Goal: Find specific page/section: Find specific page/section

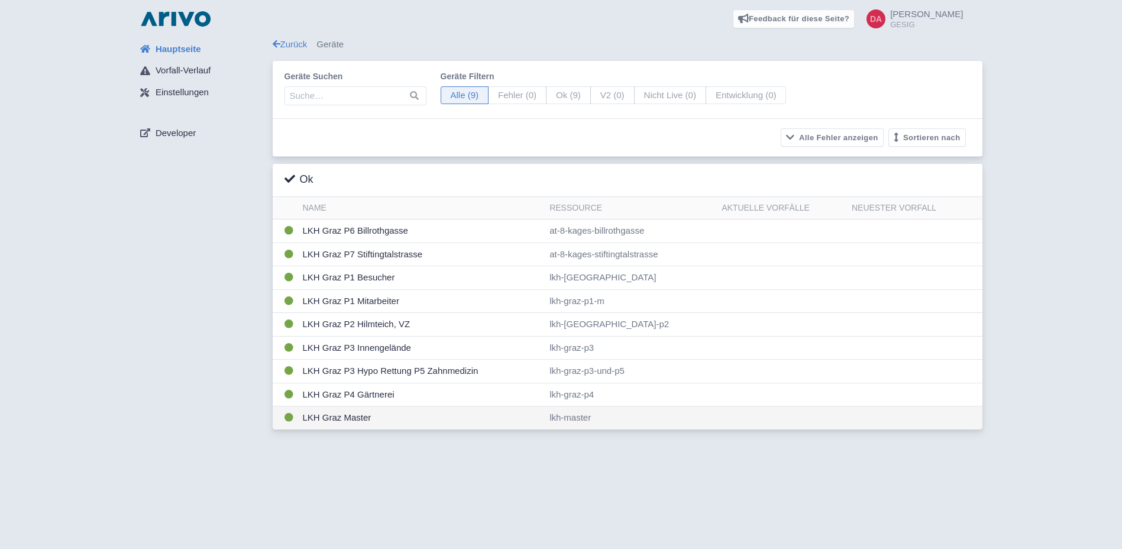
click at [382, 411] on td "LKH Graz Master" at bounding box center [421, 417] width 247 height 23
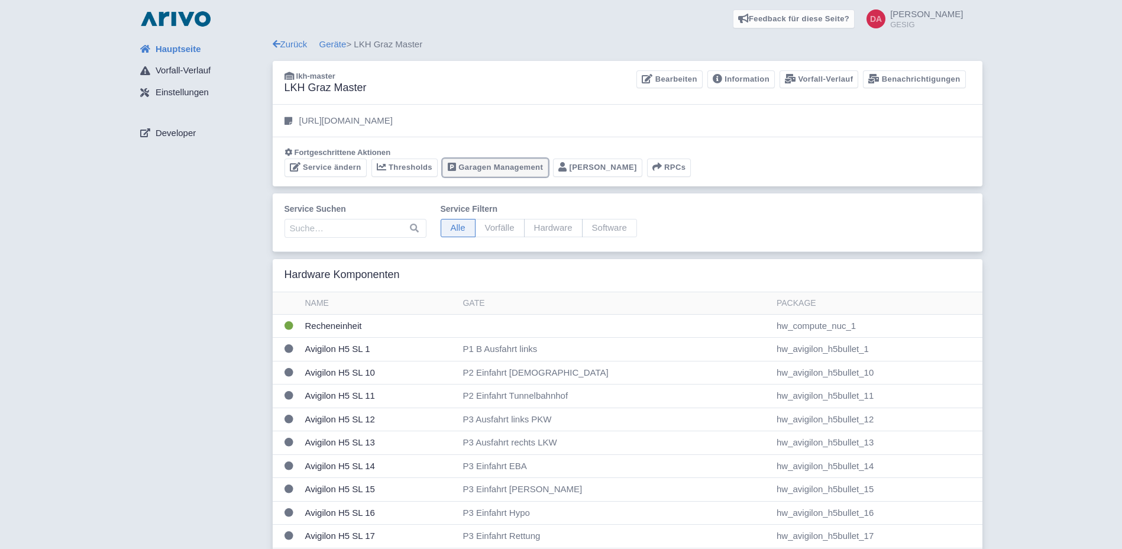
click at [513, 162] on link "Garagen Management" at bounding box center [496, 168] width 106 height 18
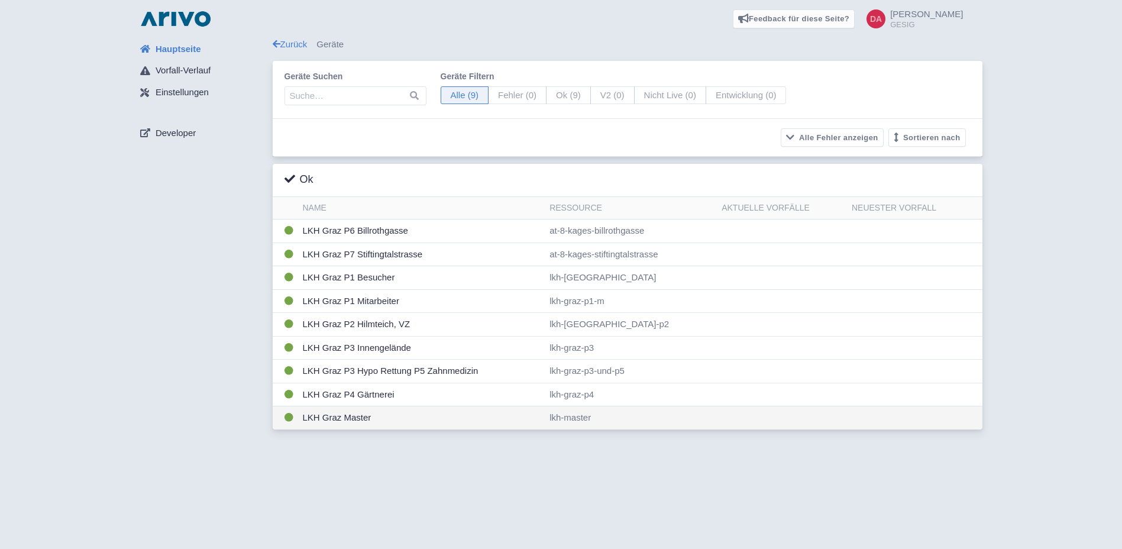
click at [375, 424] on td "LKH Graz Master" at bounding box center [421, 417] width 247 height 23
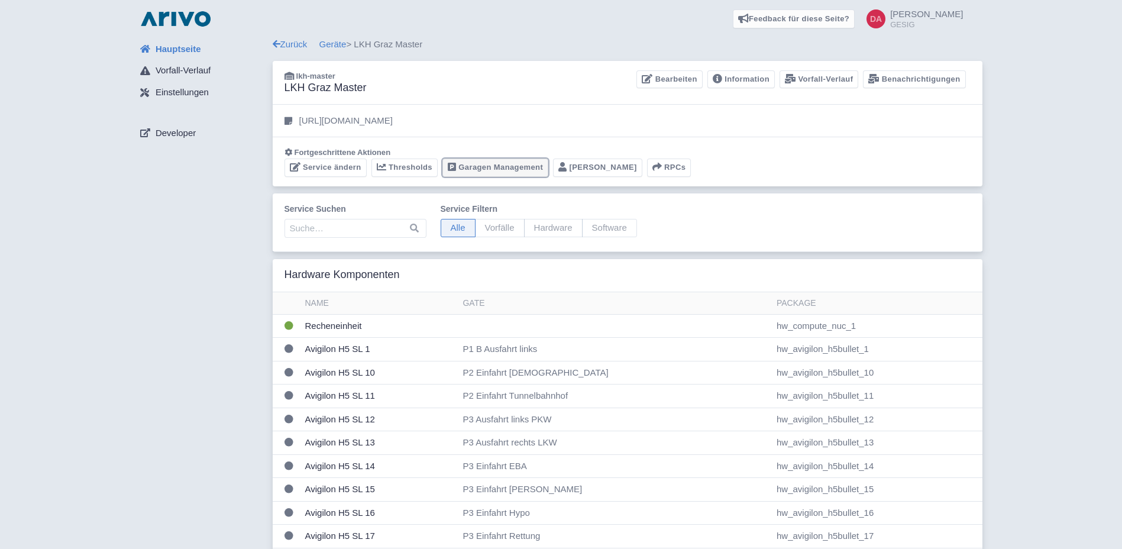
click at [490, 170] on link "Garagen Management" at bounding box center [496, 168] width 106 height 18
